Goal: Transaction & Acquisition: Obtain resource

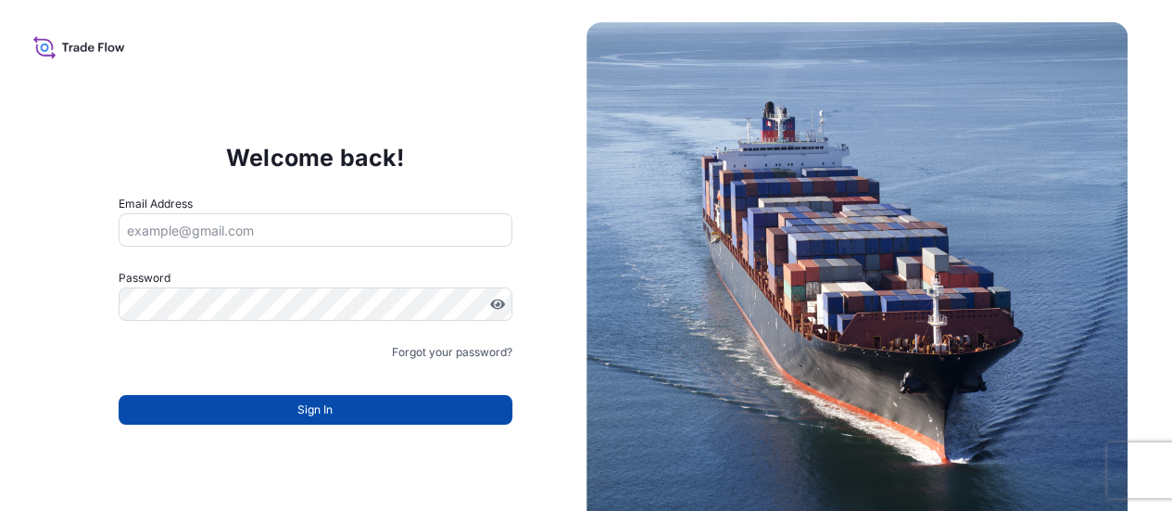
type input "[PERSON_NAME][EMAIL_ADDRESS][PERSON_NAME][DOMAIN_NAME]"
click at [361, 420] on button "Sign In" at bounding box center [316, 410] width 394 height 30
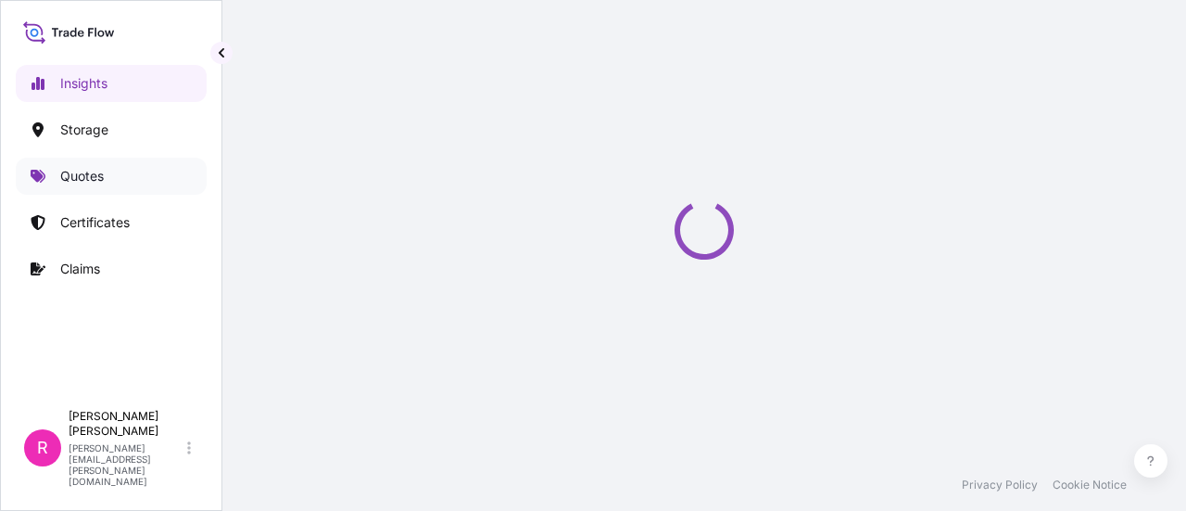
click at [104, 168] on p "Quotes" at bounding box center [82, 176] width 44 height 19
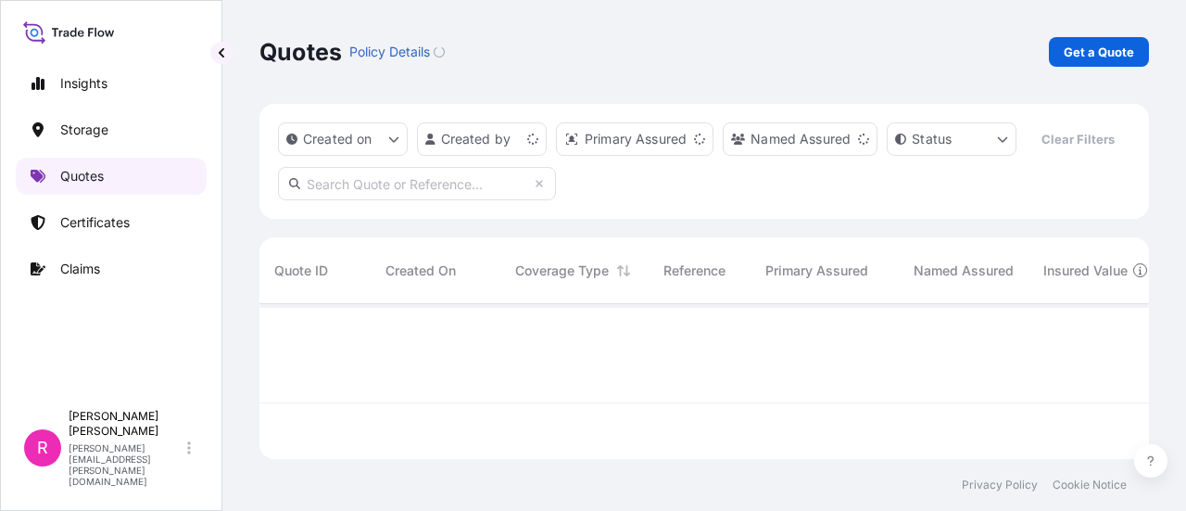
scroll to position [151, 875]
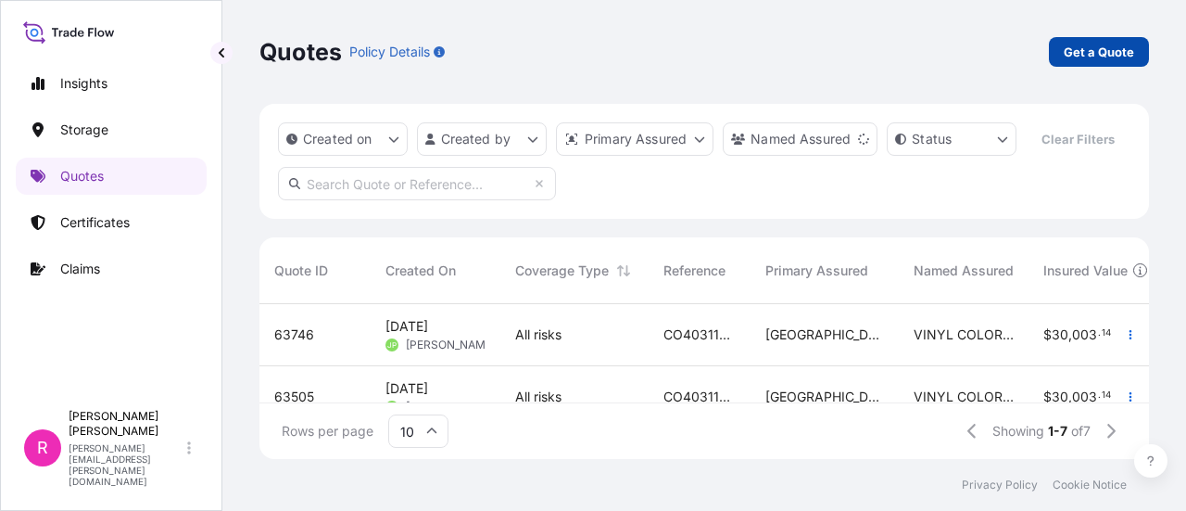
click at [1095, 63] on link "Get a Quote" at bounding box center [1099, 52] width 100 height 30
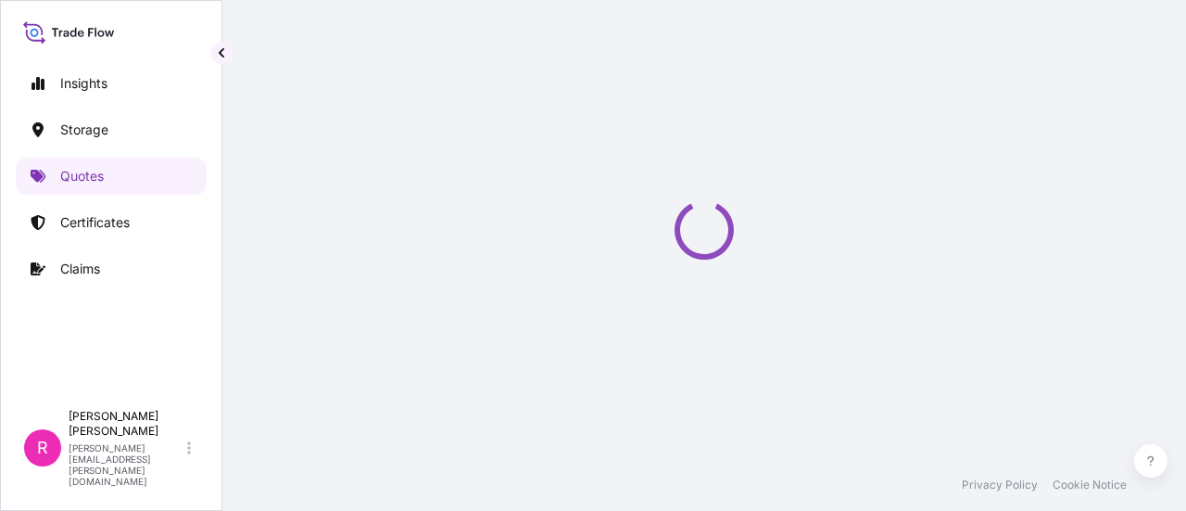
select select "Water"
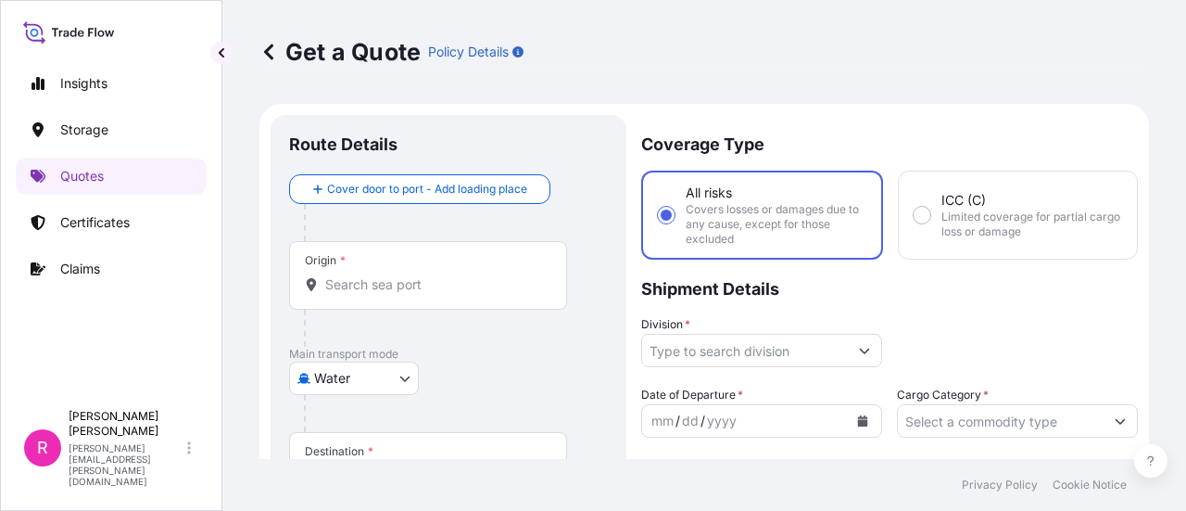
scroll to position [30, 0]
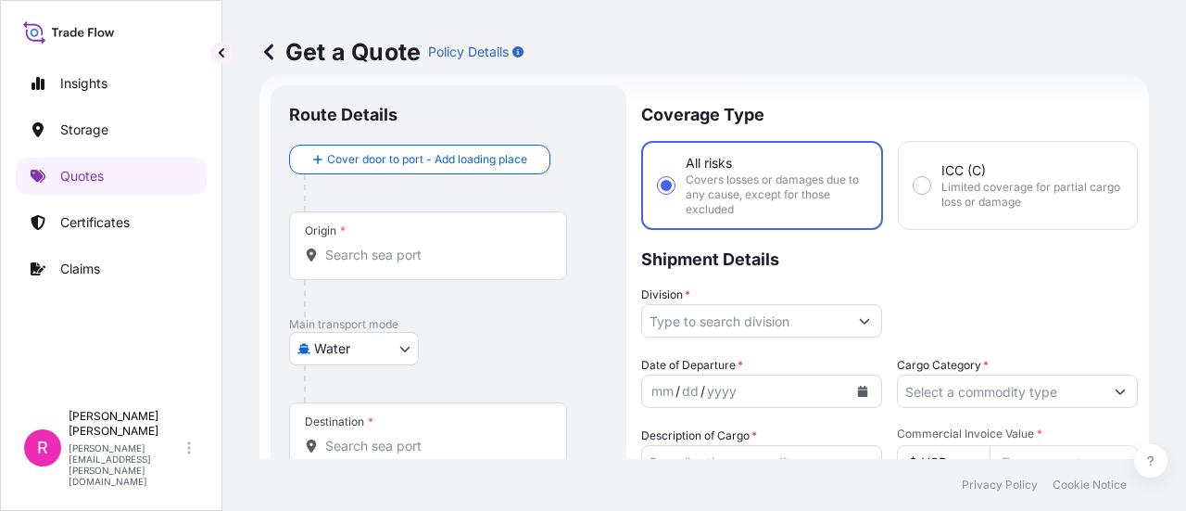
click at [466, 238] on div "Origin *" at bounding box center [428, 245] width 278 height 69
click at [466, 246] on input "Origin *" at bounding box center [434, 255] width 219 height 19
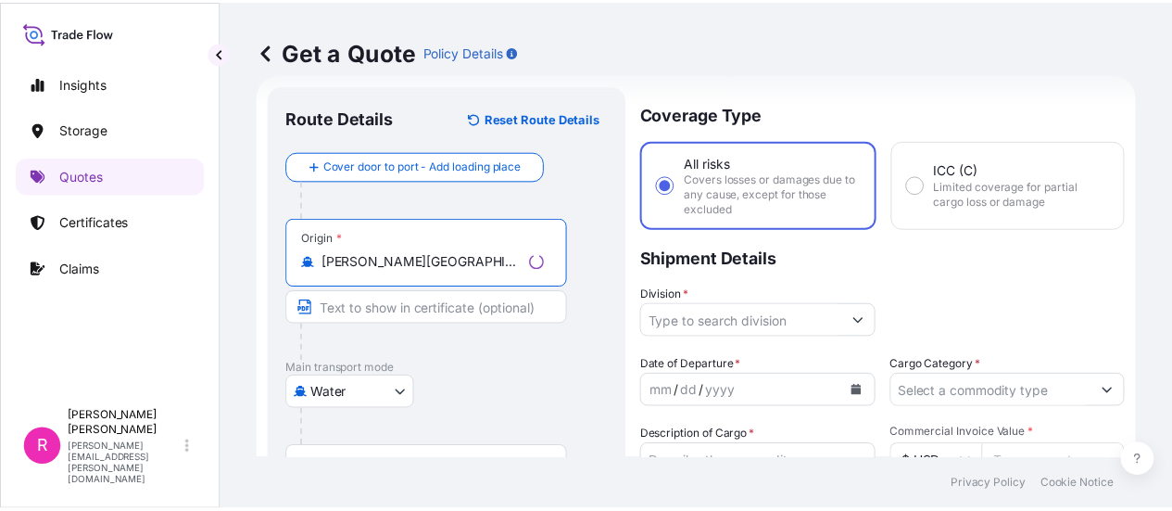
scroll to position [122, 0]
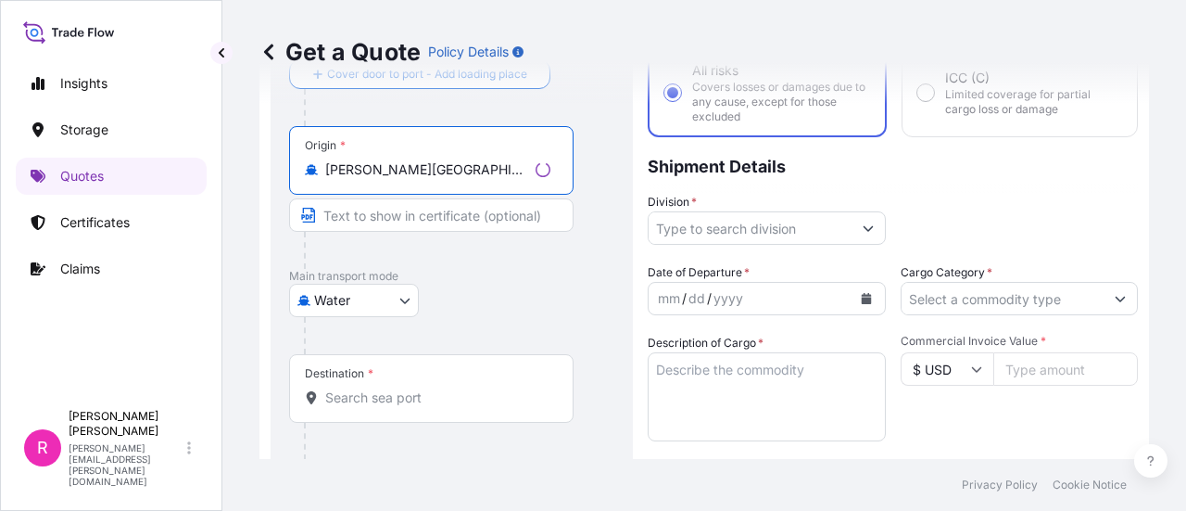
type input "[PERSON_NAME][GEOGRAPHIC_DATA], [GEOGRAPHIC_DATA]"
click at [392, 399] on input "Destination *" at bounding box center [437, 397] width 225 height 19
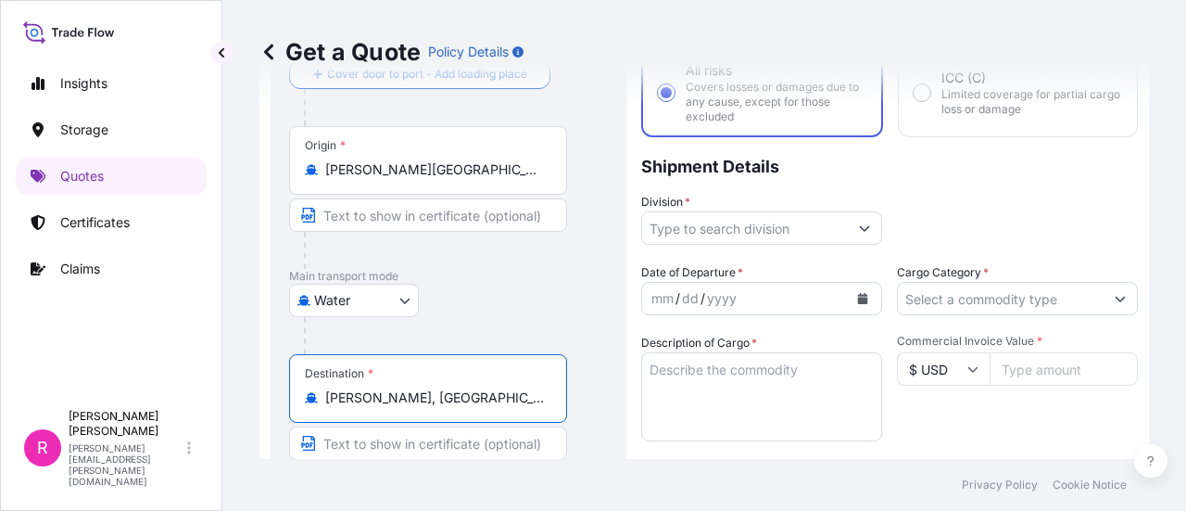
type input "[PERSON_NAME], [GEOGRAPHIC_DATA]"
drag, startPoint x: 703, startPoint y: 222, endPoint x: 717, endPoint y: 234, distance: 18.4
click at [704, 223] on input "Division *" at bounding box center [745, 227] width 206 height 33
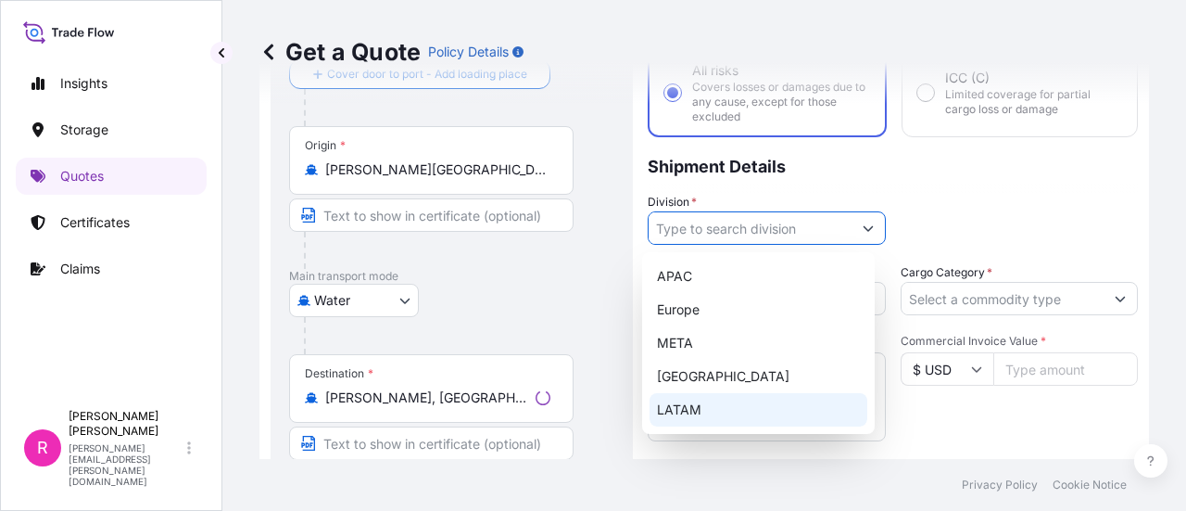
click at [697, 401] on div "LATAM" at bounding box center [759, 409] width 218 height 33
type input "LATAM"
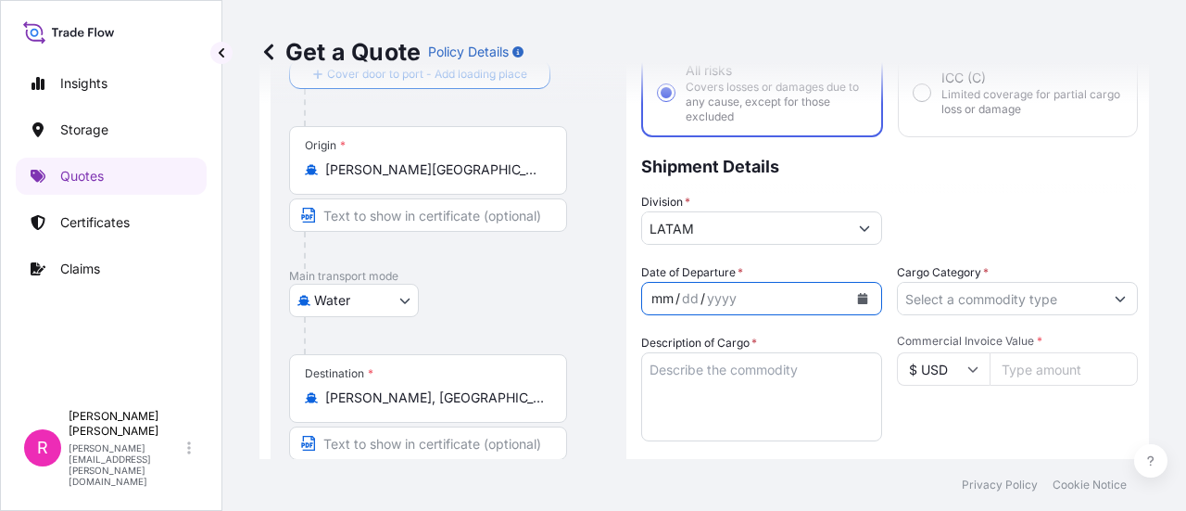
click at [817, 303] on div "mm / dd / yyyy" at bounding box center [745, 298] width 206 height 33
click at [857, 293] on icon "Calendar" at bounding box center [862, 298] width 11 height 11
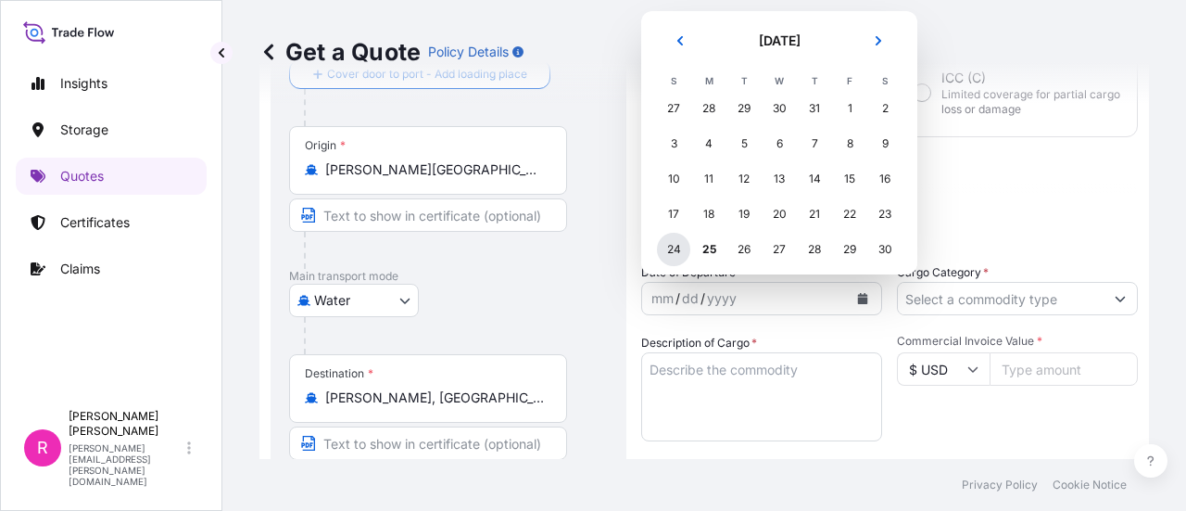
click at [675, 250] on div "24" at bounding box center [673, 249] width 33 height 33
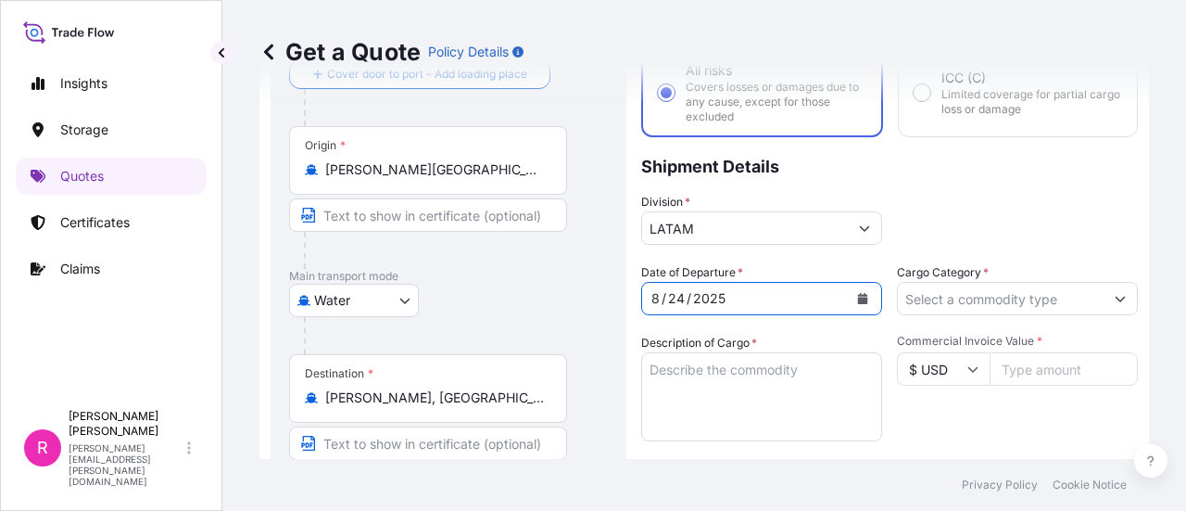
click at [962, 299] on input "Cargo Category *" at bounding box center [1001, 298] width 206 height 33
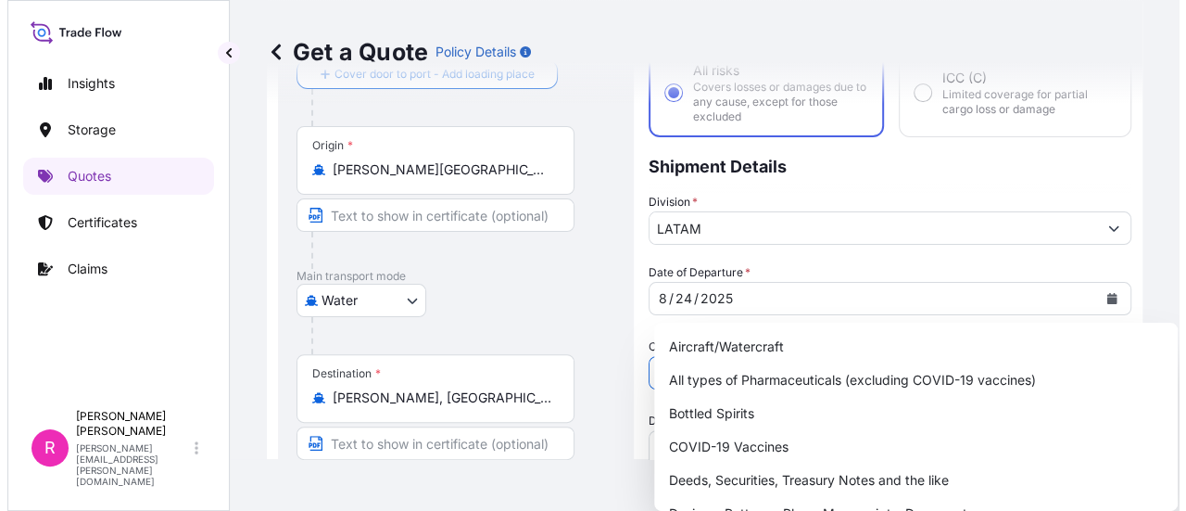
scroll to position [93, 0]
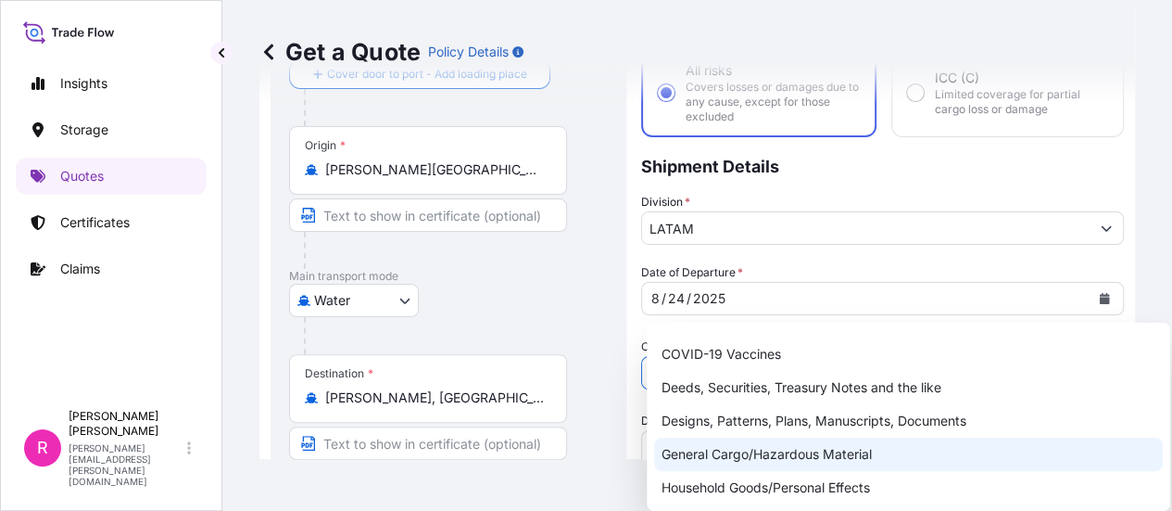
click at [754, 441] on div "General Cargo/Hazardous Material" at bounding box center [908, 453] width 509 height 33
type input "General Cargo/Hazardous Material"
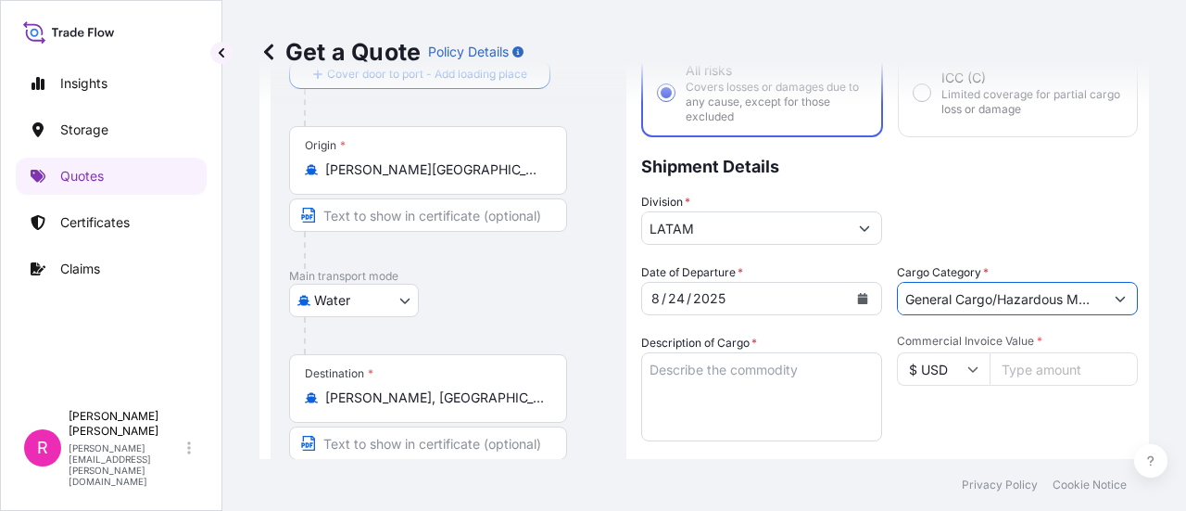
click at [744, 415] on textarea "Description of Cargo *" at bounding box center [761, 396] width 241 height 89
click at [793, 386] on textarea "Description of Cargo *" at bounding box center [761, 396] width 241 height 89
paste textarea "POWER TRANSFORMER"
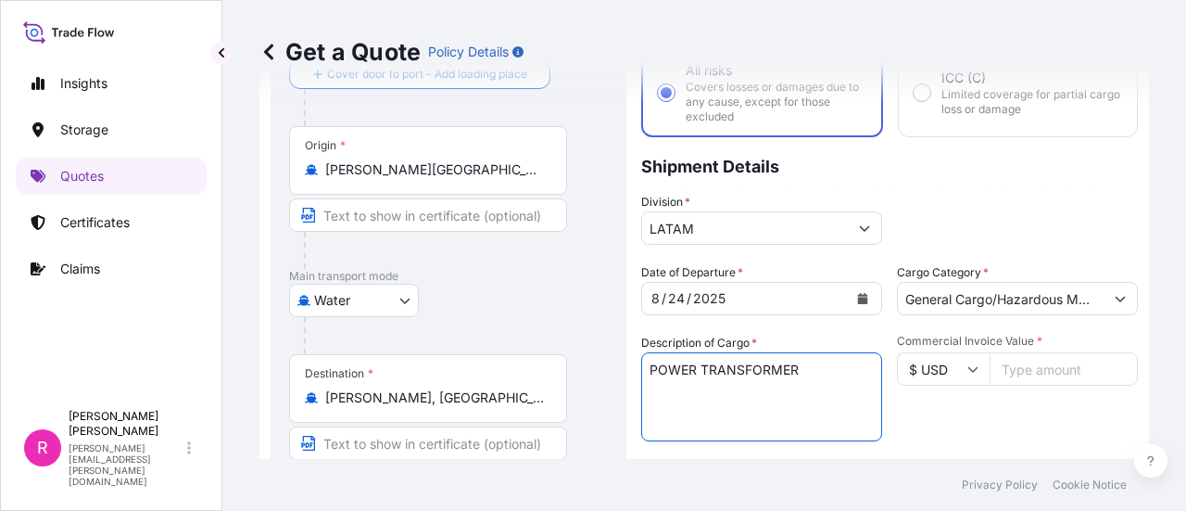
type textarea "POWER TRANSFORMER"
click at [1013, 377] on input "Commercial Invoice Value *" at bounding box center [1064, 368] width 148 height 33
type input "1"
type input "270783"
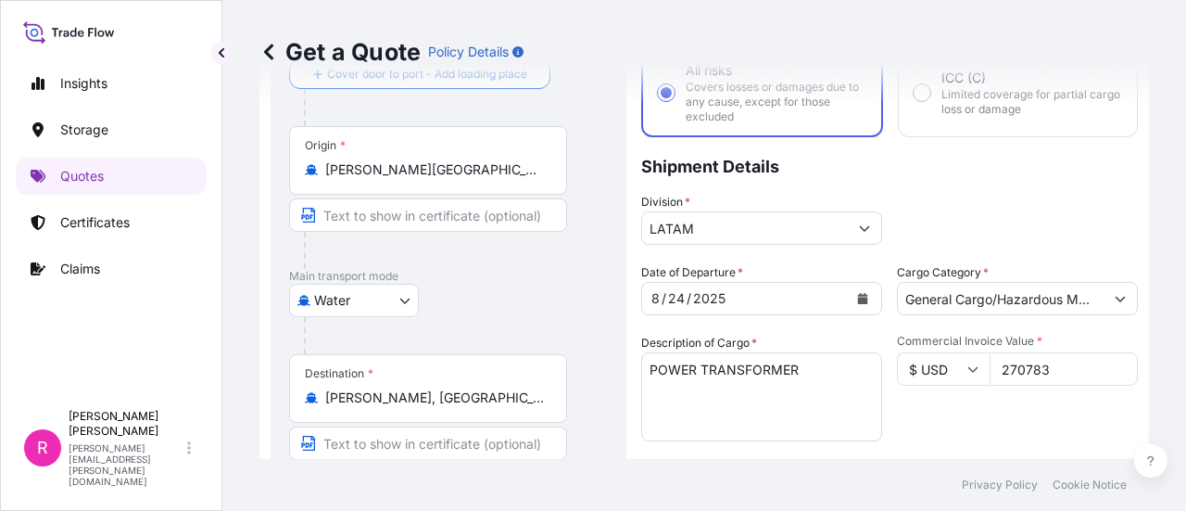
scroll to position [215, 0]
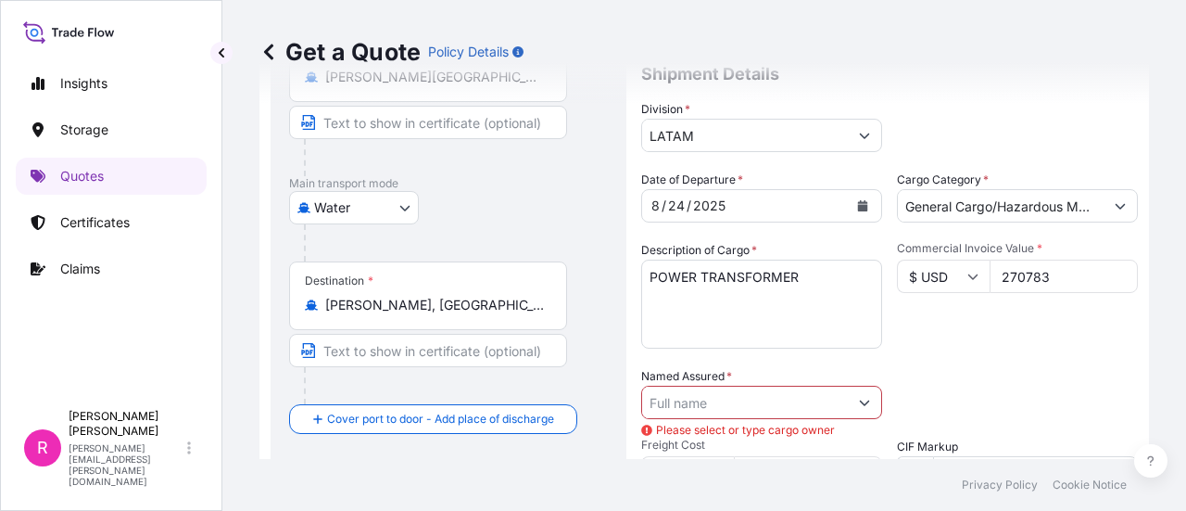
click at [778, 395] on input "Named Assured *" at bounding box center [745, 402] width 206 height 33
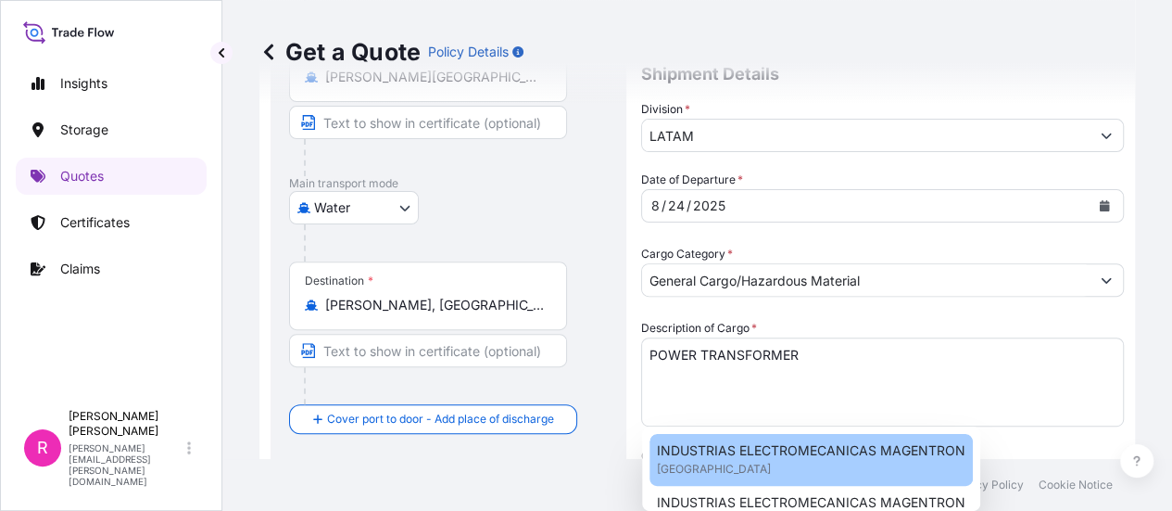
click at [751, 450] on span "INDUSTRIAS ELECTROMECANICAS MAGENTRON" at bounding box center [811, 450] width 309 height 19
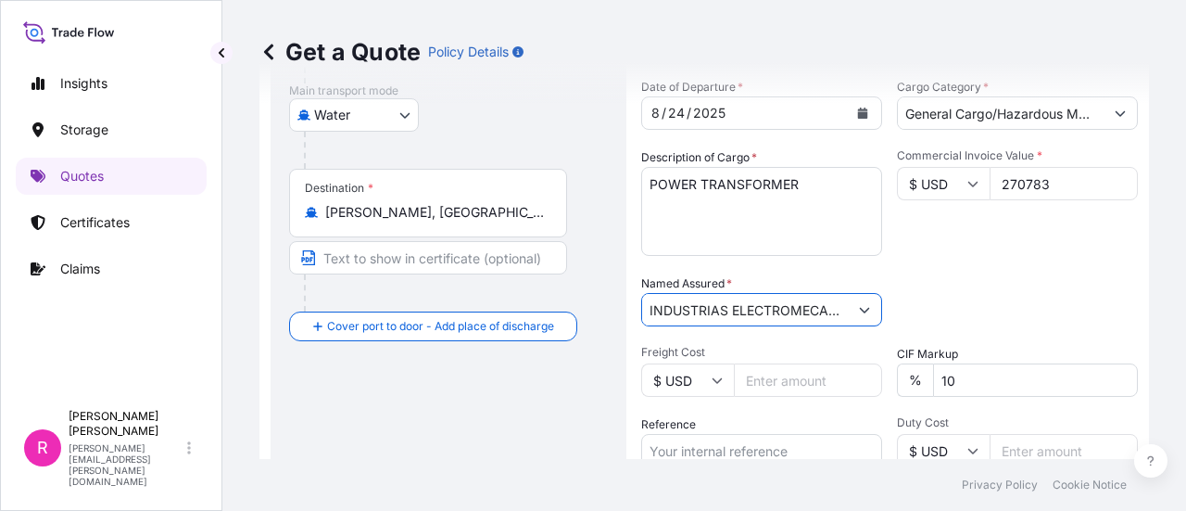
scroll to position [400, 0]
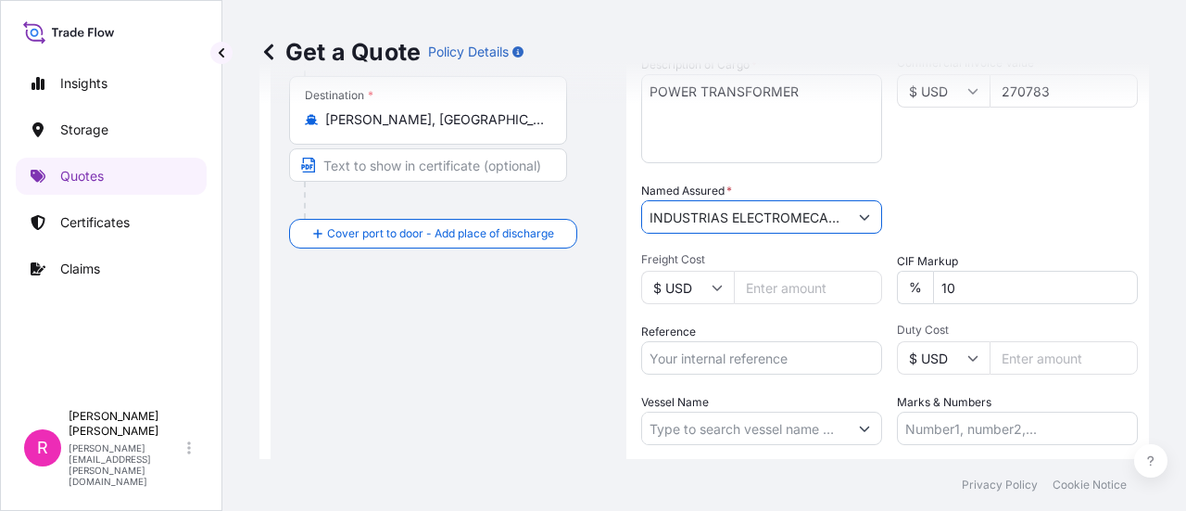
type input "INDUSTRIAS ELECTROMECANICAS MAGENTRON"
click at [760, 360] on input "Reference" at bounding box center [761, 357] width 241 height 33
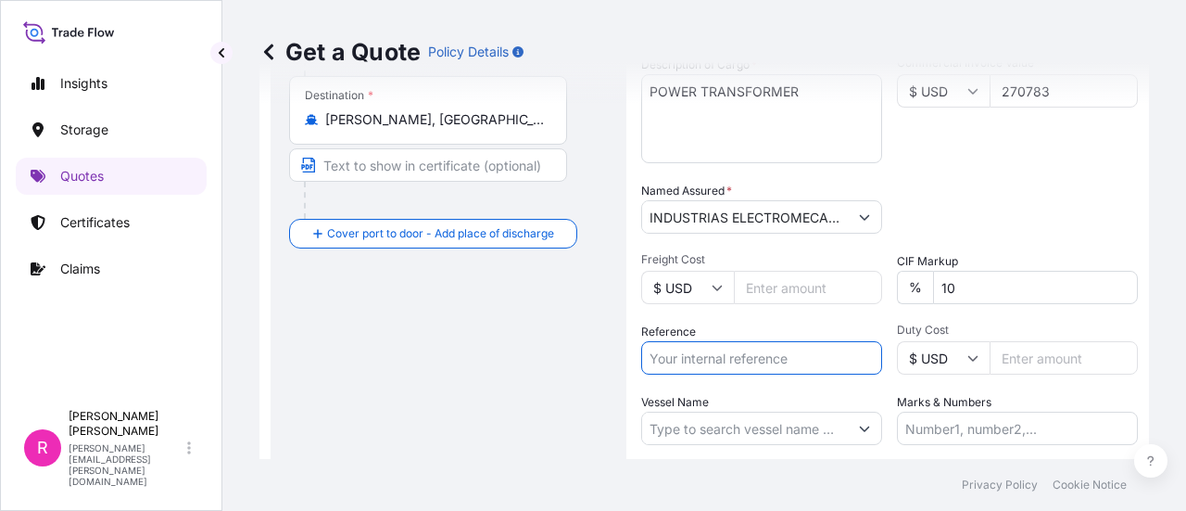
click at [715, 368] on input "Reference" at bounding box center [761, 357] width 241 height 33
paste input "CO4061153091"
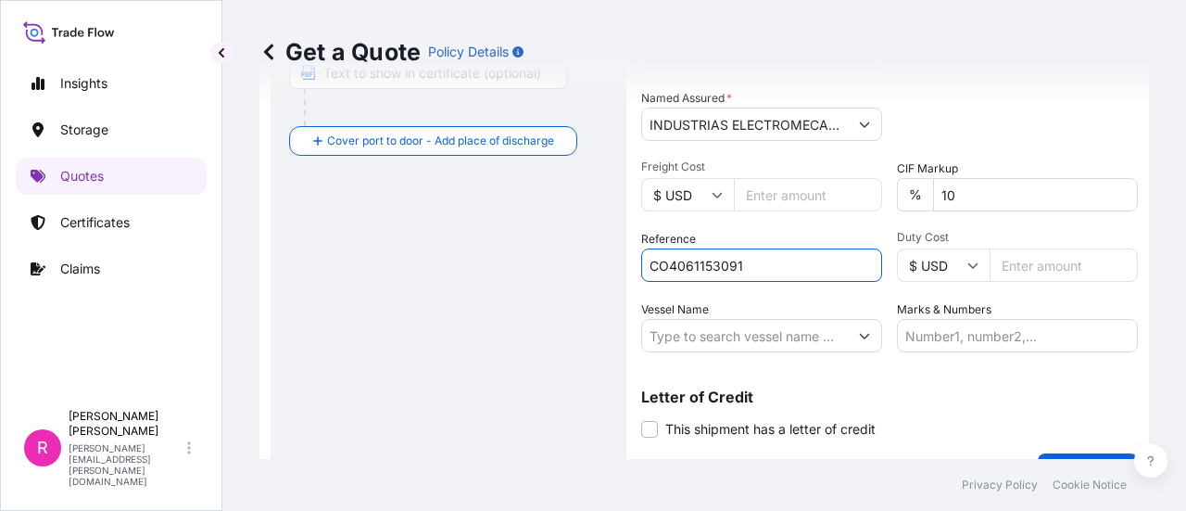
type input "CO4061153091"
click at [723, 340] on input "Vessel Name" at bounding box center [745, 335] width 206 height 33
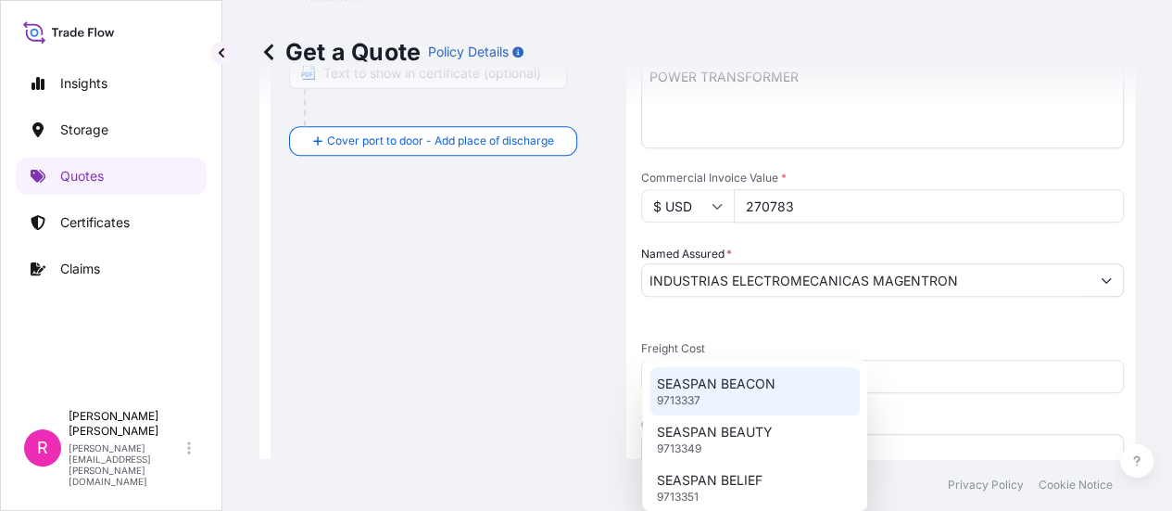
click at [764, 383] on p "SEASPAN BEACON" at bounding box center [716, 383] width 119 height 19
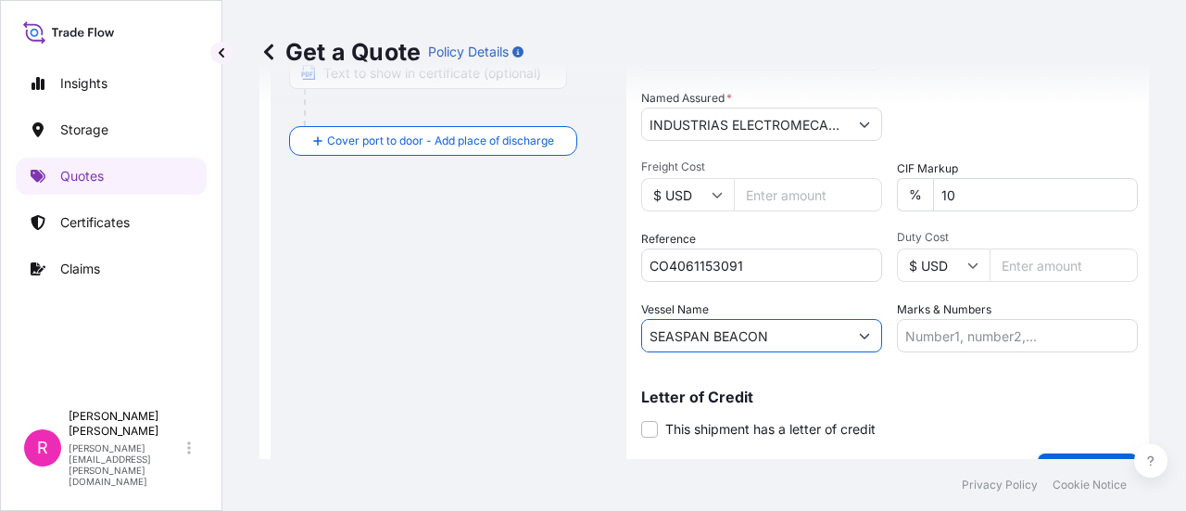
scroll to position [535, 0]
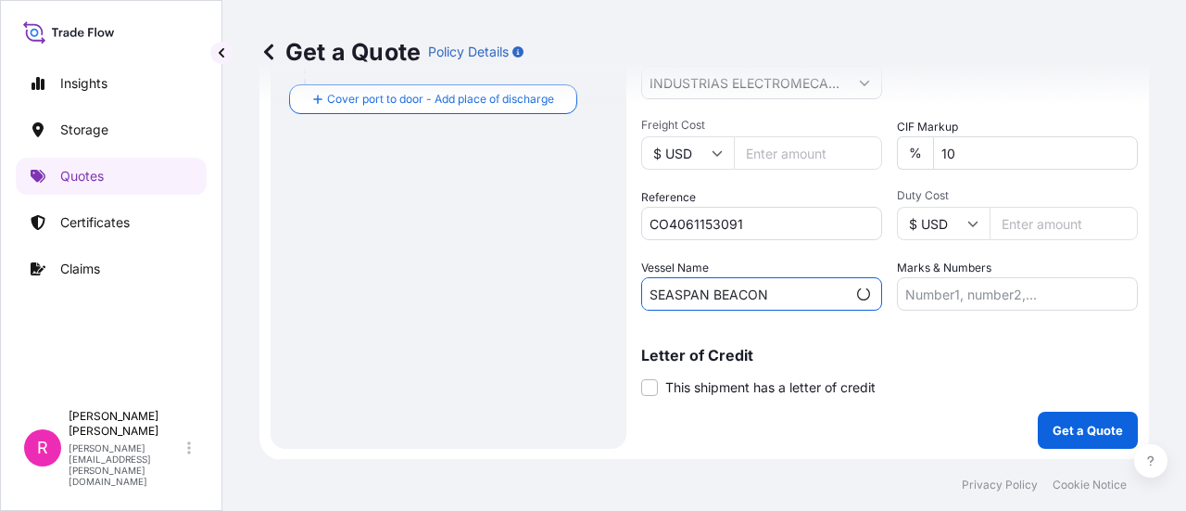
type input "SEASPAN BEACON"
drag, startPoint x: 1051, startPoint y: 398, endPoint x: 1057, endPoint y: 424, distance: 26.5
click at [1051, 411] on div "Coverage Type All risks Covers losses or damages due to any cause, except for t…" at bounding box center [889, 14] width 497 height 868
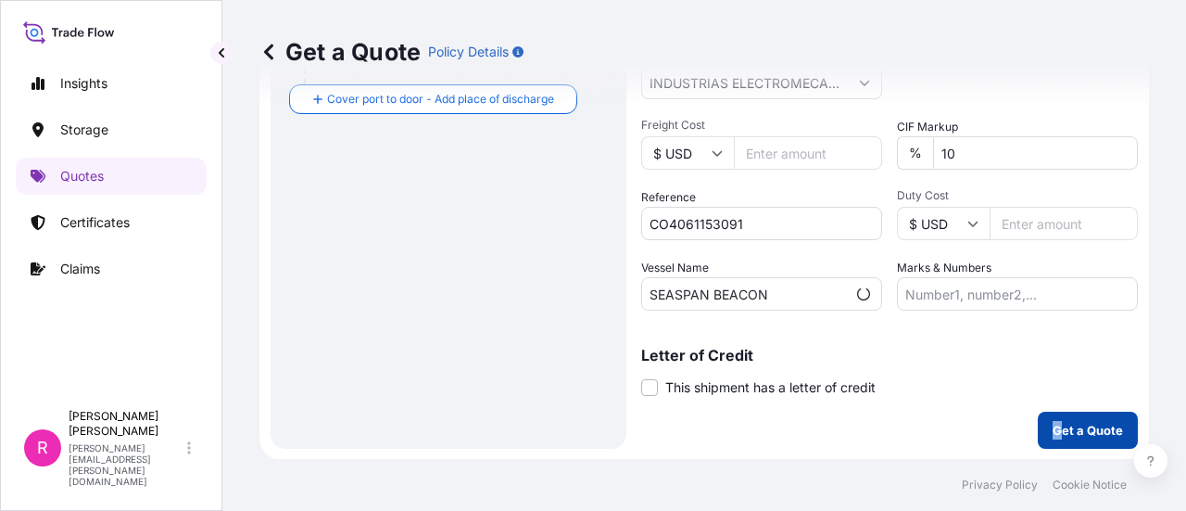
click at [1057, 424] on p "Get a Quote" at bounding box center [1088, 430] width 70 height 19
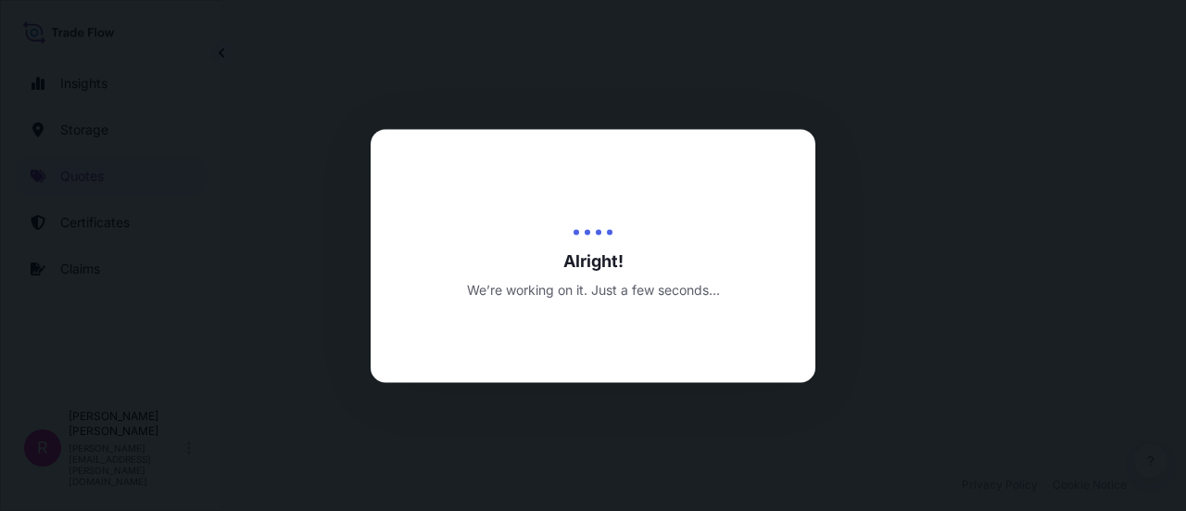
select select "Water"
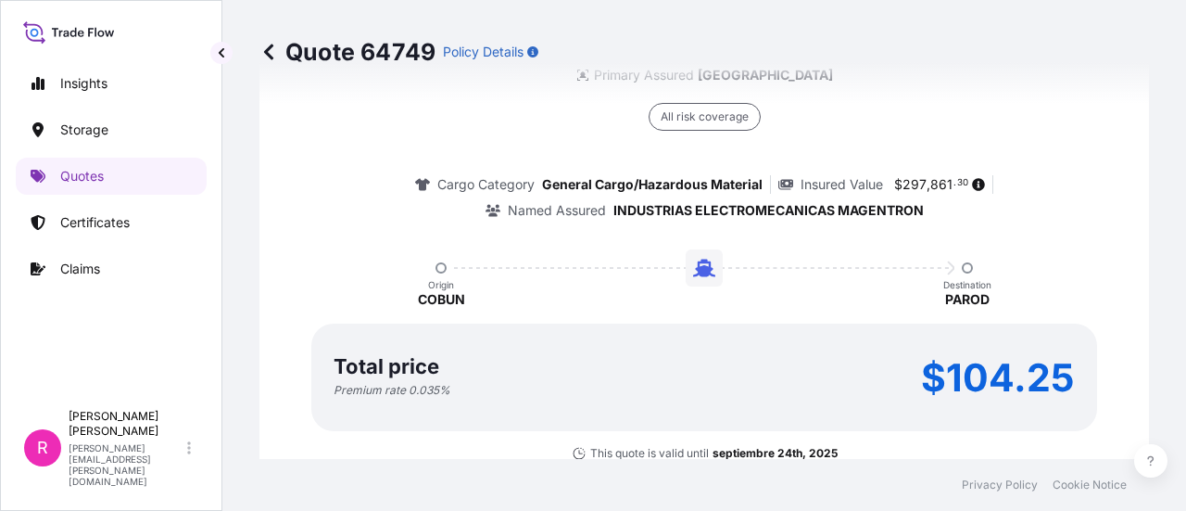
scroll to position [2962, 0]
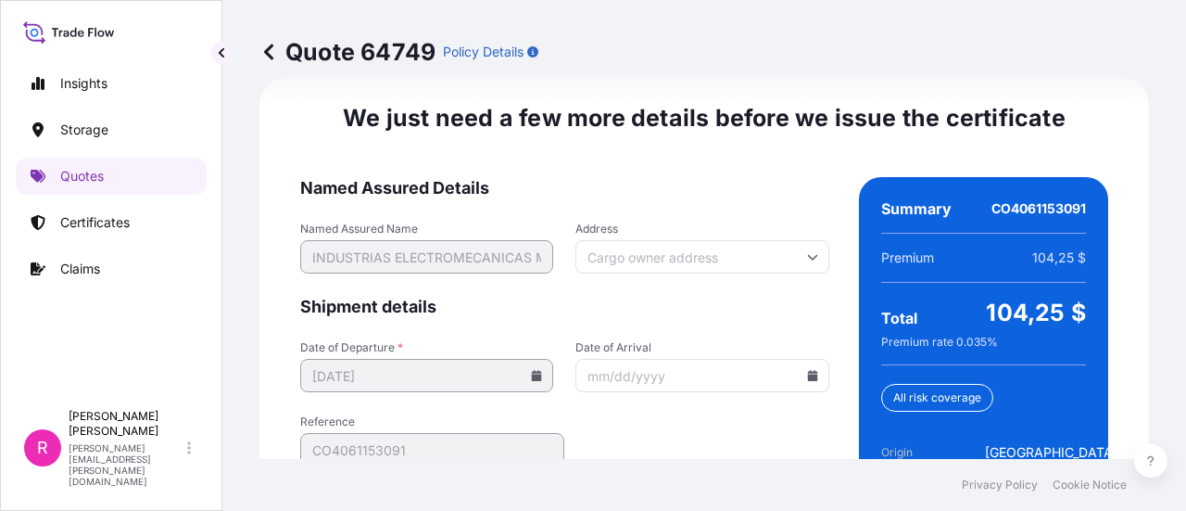
click at [807, 376] on icon at bounding box center [812, 375] width 11 height 11
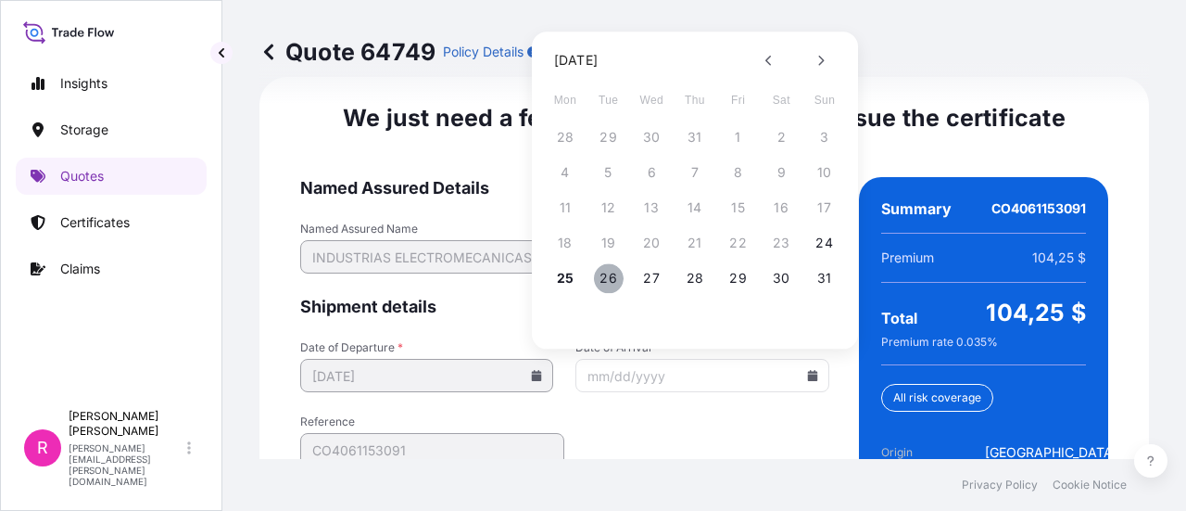
click at [609, 281] on button "26" at bounding box center [609, 278] width 30 height 30
type input "[DATE]"
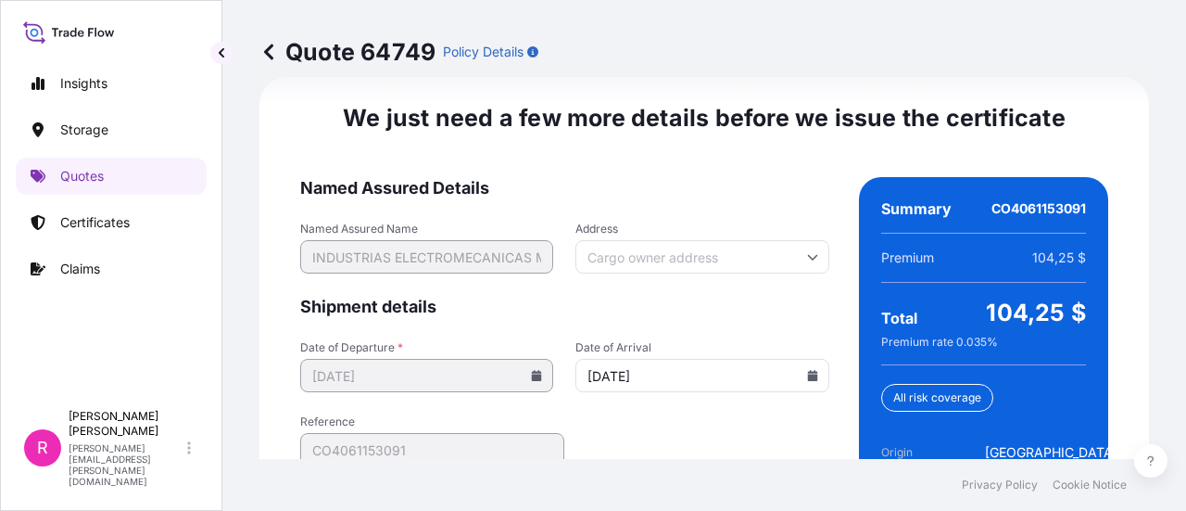
scroll to position [3138, 0]
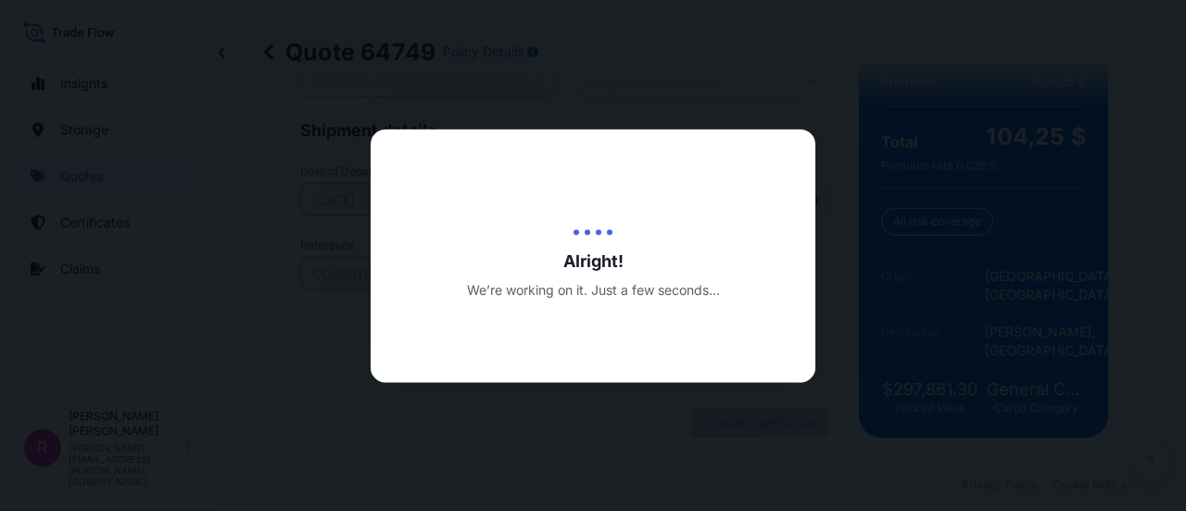
click at [822, 257] on div at bounding box center [593, 255] width 1186 height 511
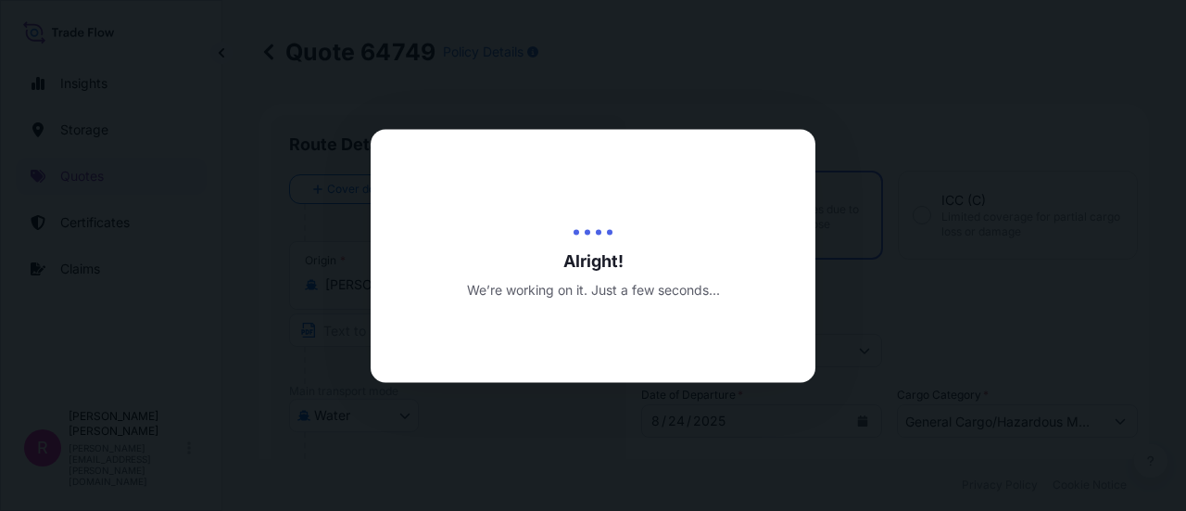
click at [879, 220] on div at bounding box center [593, 255] width 1186 height 511
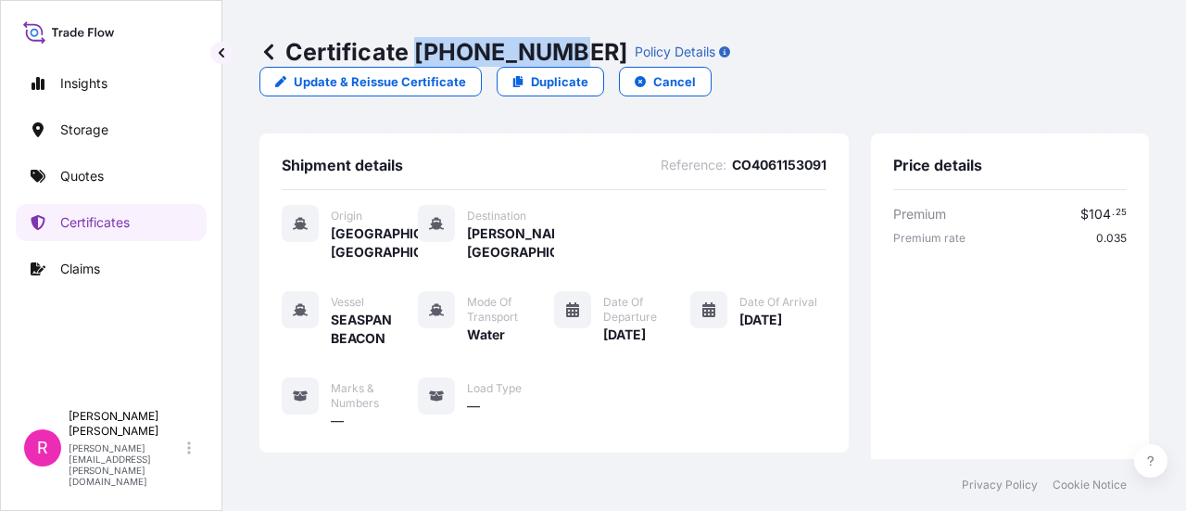
drag, startPoint x: 417, startPoint y: 55, endPoint x: 554, endPoint y: 56, distance: 137.2
click at [554, 56] on p "Certificate [PHONE_NUMBER]" at bounding box center [444, 52] width 368 height 30
copy p "[PHONE_NUMBER]"
